Goal: Task Accomplishment & Management: Manage account settings

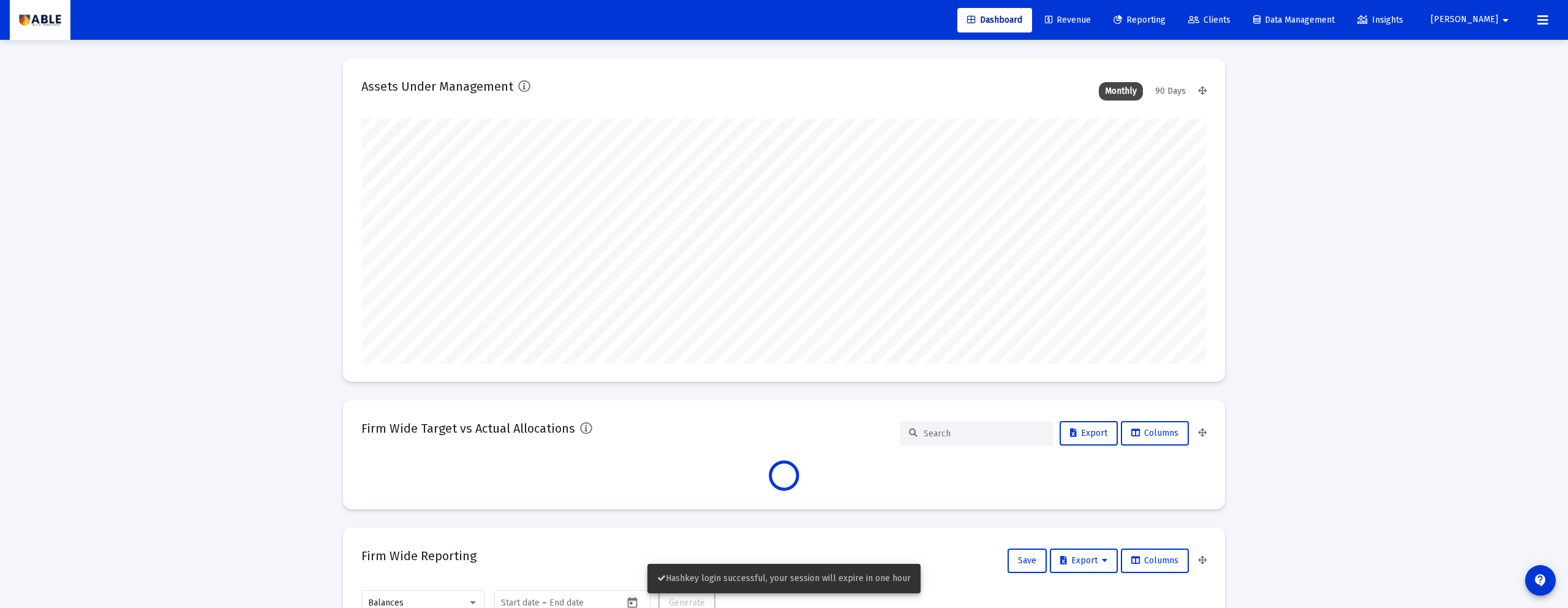
scroll to position [245, 455]
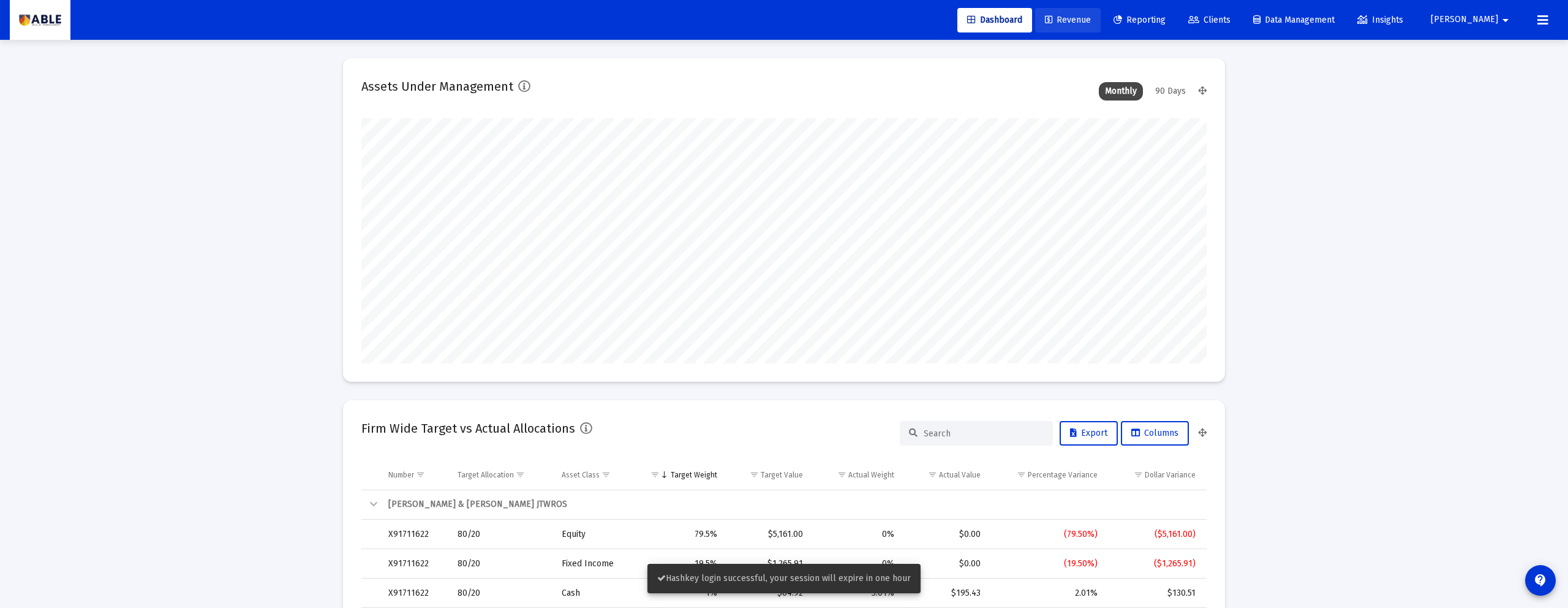
click at [1100, 31] on link "Revenue" at bounding box center [1067, 20] width 65 height 24
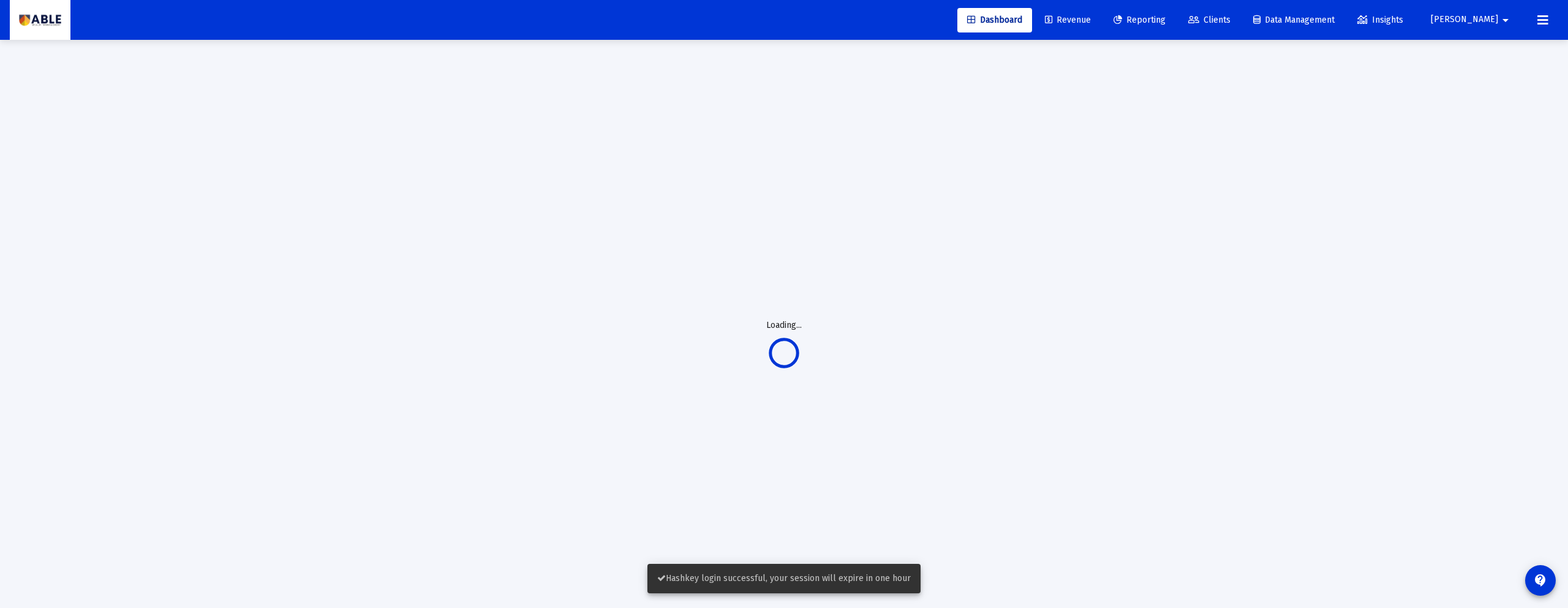
click at [1166, 21] on span "Reporting" at bounding box center [1140, 20] width 52 height 11
click at [1488, 11] on button "[PERSON_NAME]" at bounding box center [1471, 19] width 111 height 24
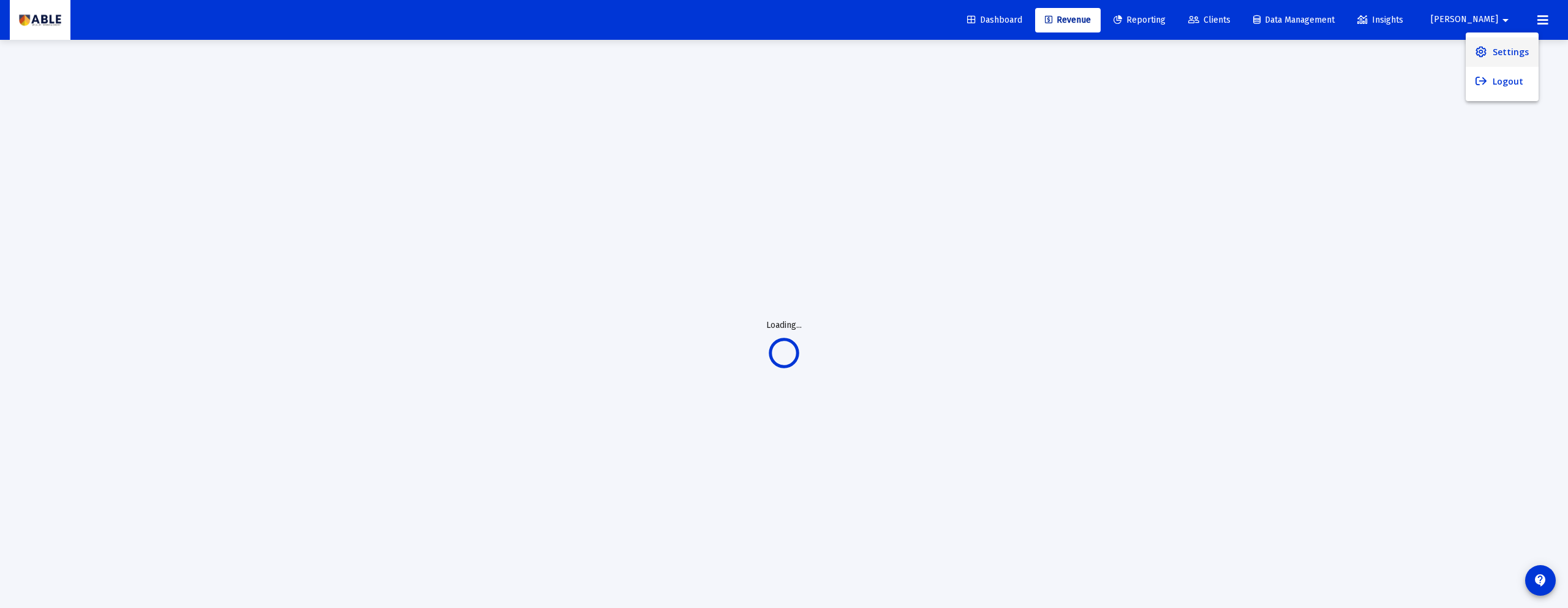
click at [1491, 48] on link "Settings" at bounding box center [1501, 52] width 73 height 29
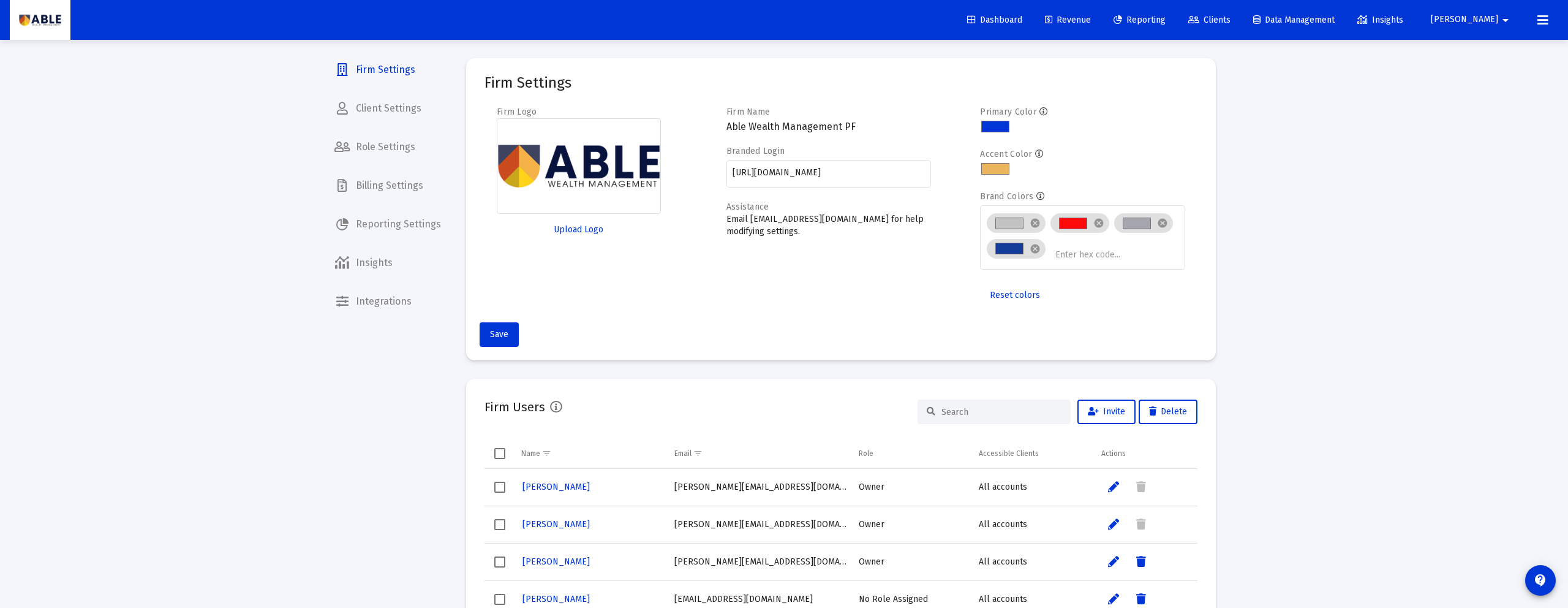
click at [384, 221] on span "Reporting Settings" at bounding box center [387, 224] width 126 height 29
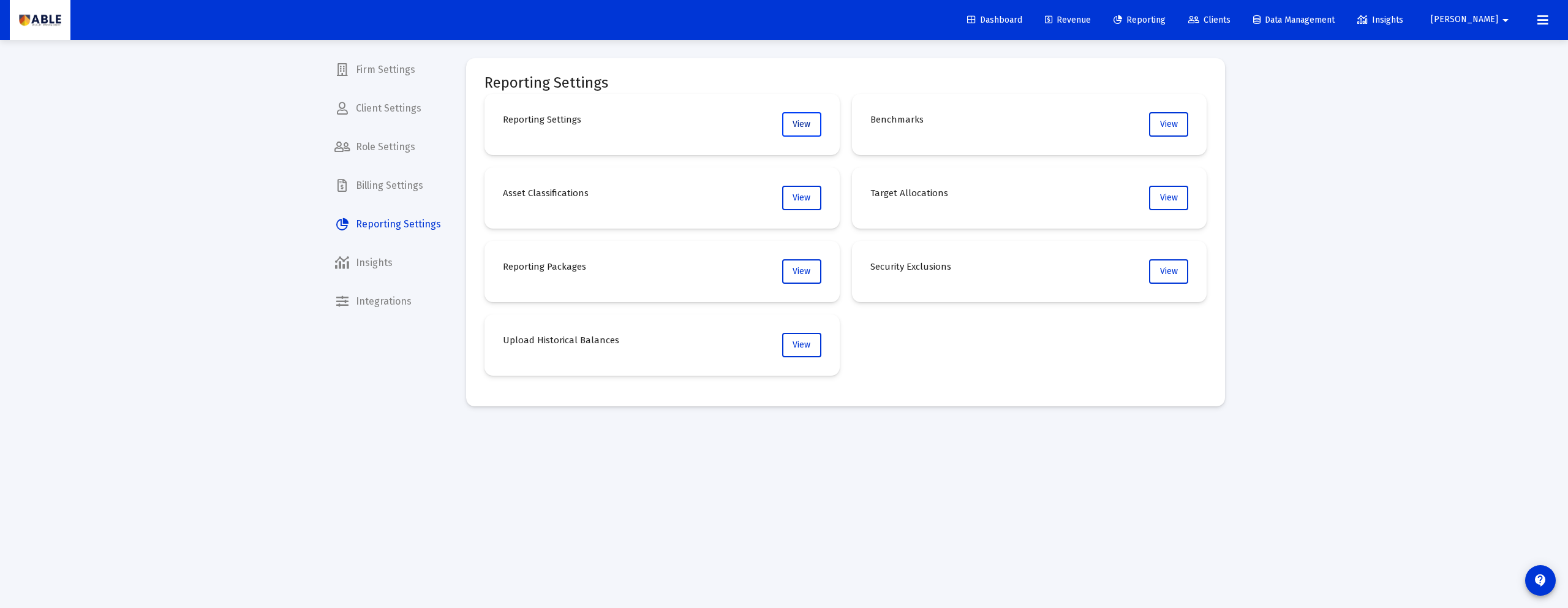
click at [815, 125] on button "View" at bounding box center [801, 124] width 39 height 24
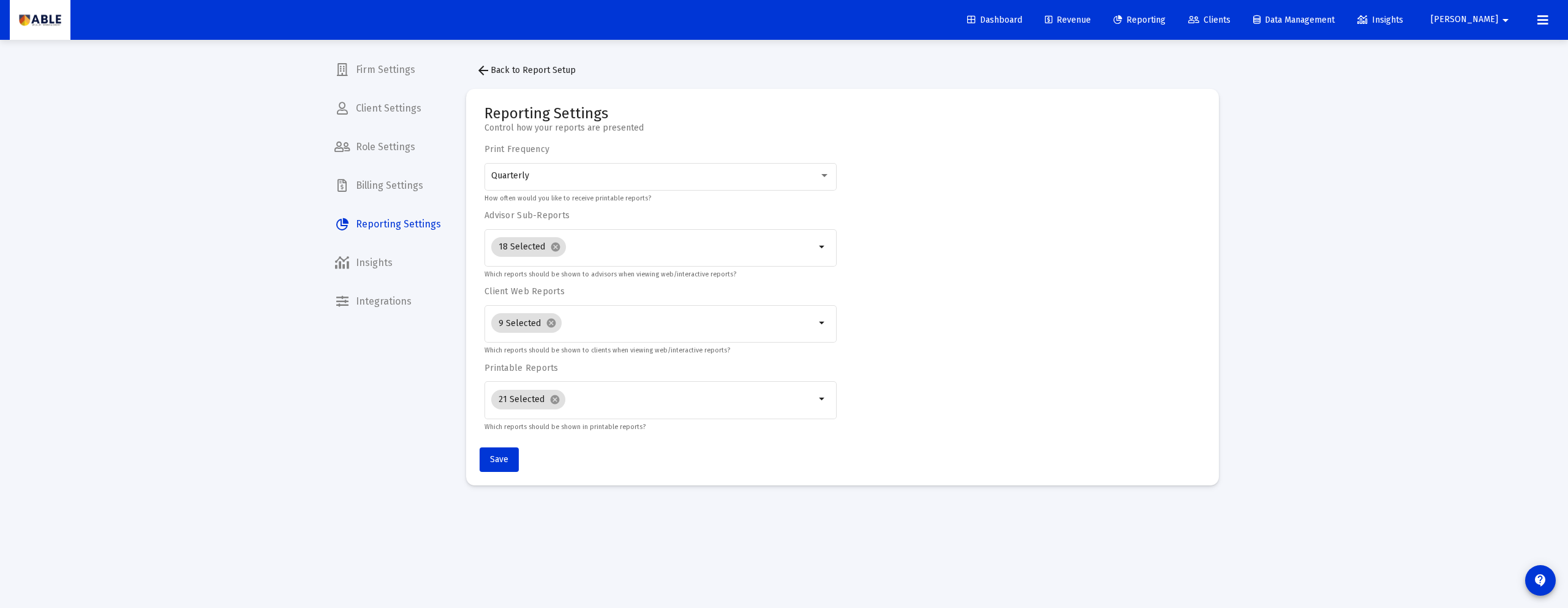
click at [485, 67] on mat-icon "arrow_back" at bounding box center [483, 70] width 15 height 15
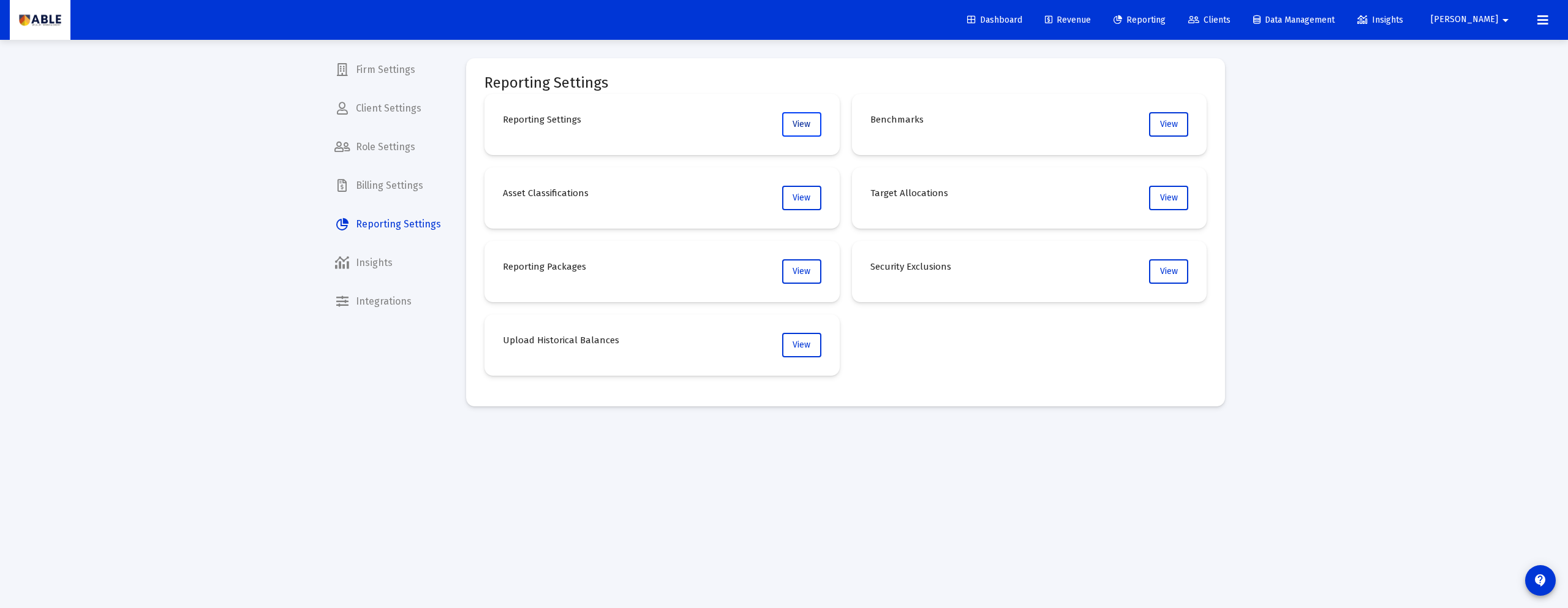
click at [794, 131] on button "View" at bounding box center [801, 124] width 39 height 24
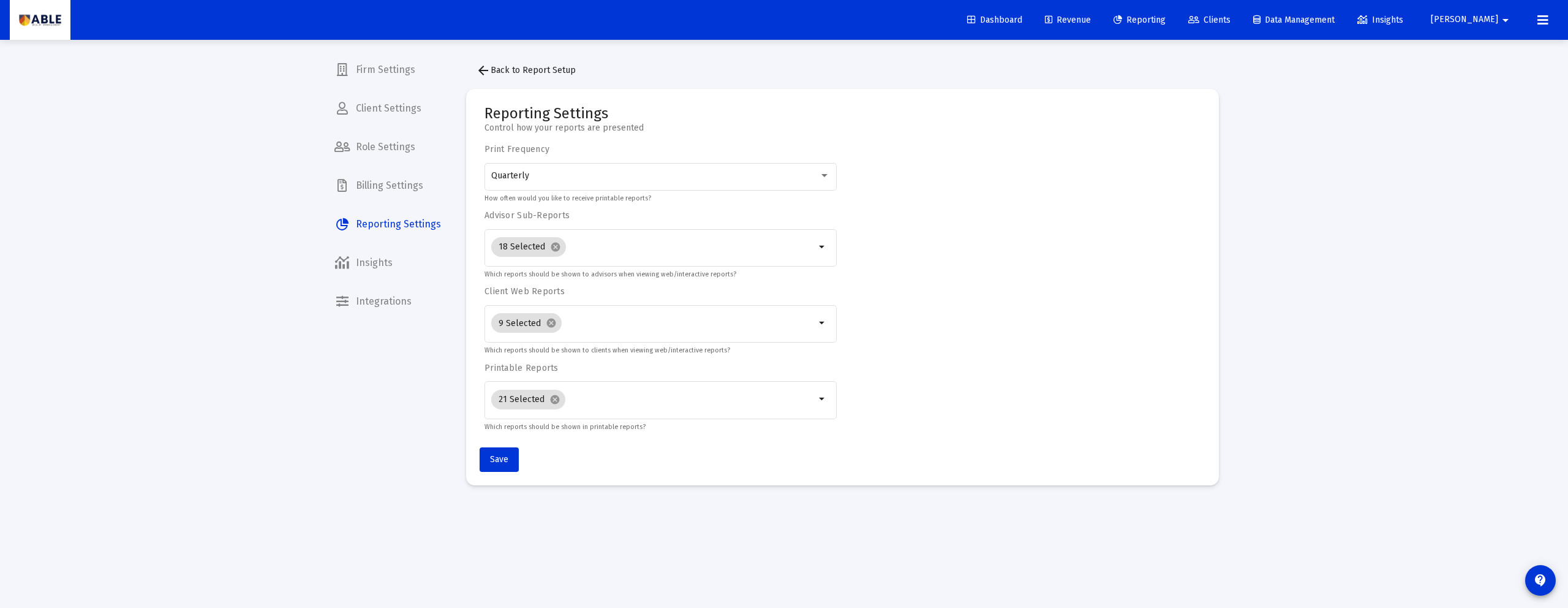
click at [481, 73] on mat-icon "arrow_back" at bounding box center [483, 70] width 15 height 15
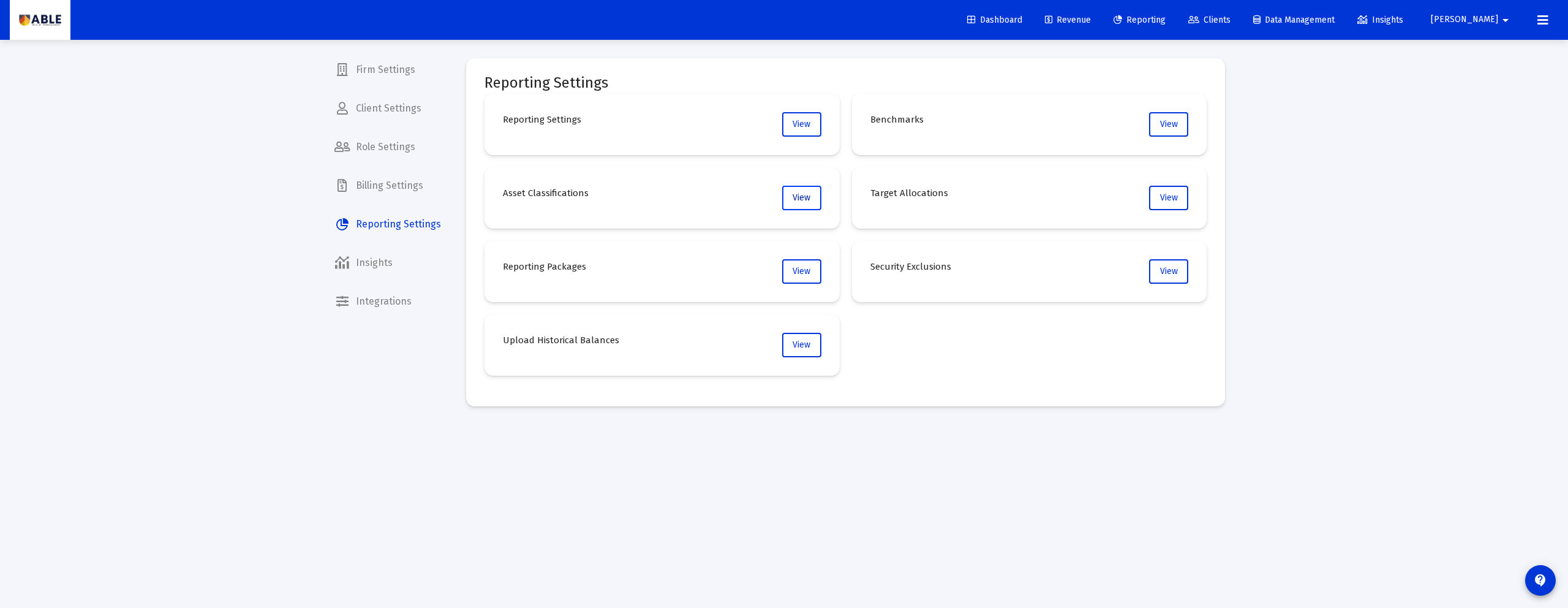
click at [790, 201] on button "View" at bounding box center [801, 197] width 39 height 24
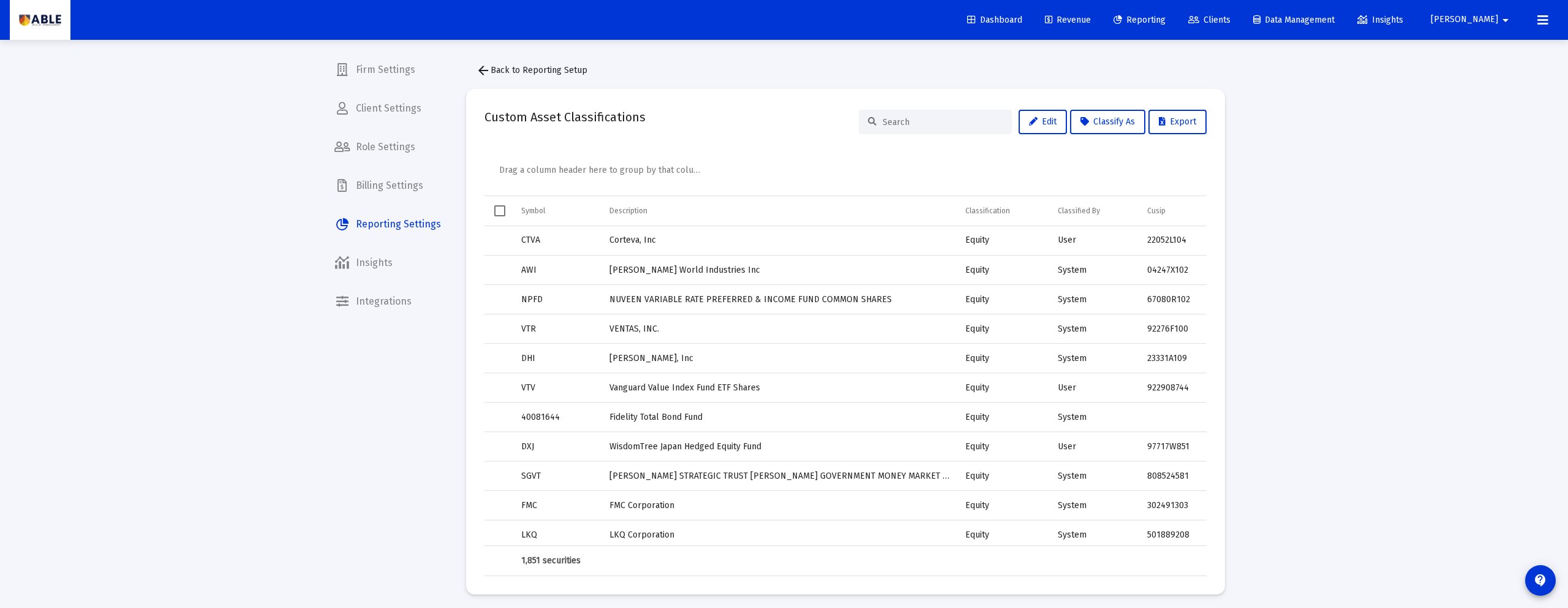
click at [486, 67] on mat-icon "arrow_back" at bounding box center [483, 70] width 15 height 15
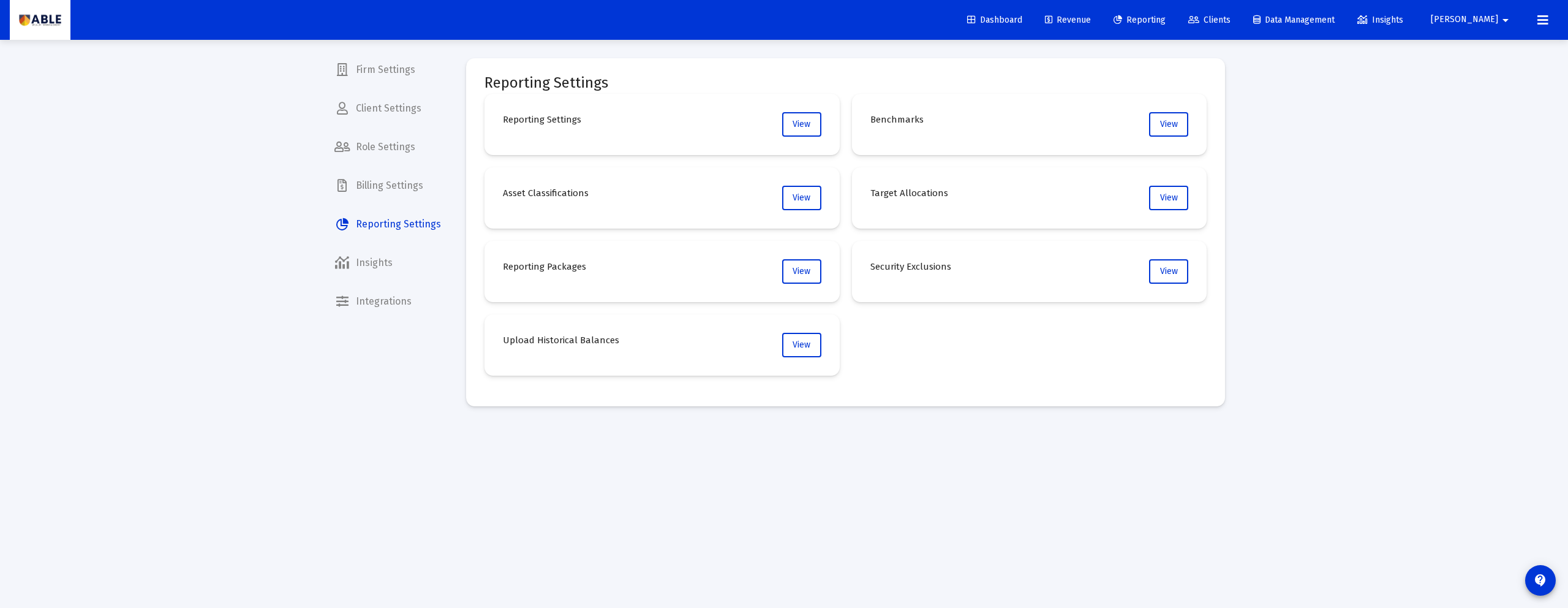
click at [405, 194] on span "Billing Settings" at bounding box center [387, 185] width 126 height 29
